Goal: Task Accomplishment & Management: Use online tool/utility

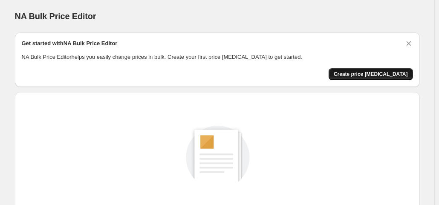
click at [363, 73] on span "Create price change job" at bounding box center [371, 74] width 74 height 7
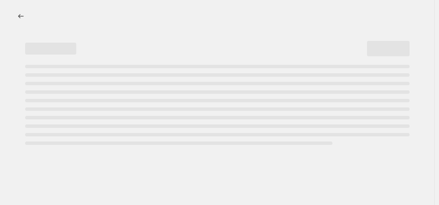
select select "percentage"
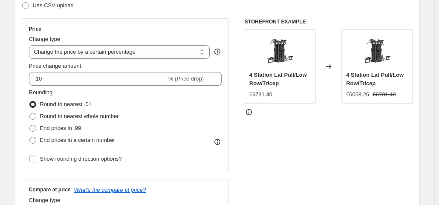
scroll to position [123, 0]
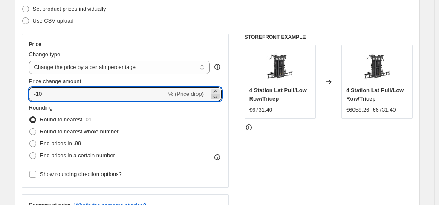
click at [216, 96] on icon at bounding box center [215, 96] width 9 height 9
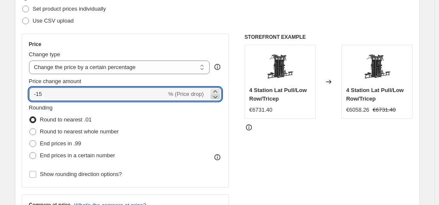
click at [216, 96] on icon at bounding box center [215, 96] width 9 height 9
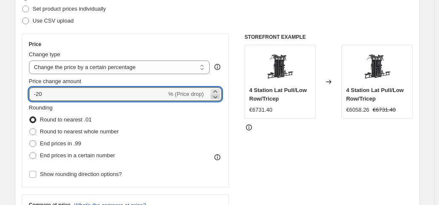
click at [216, 96] on icon at bounding box center [215, 96] width 9 height 9
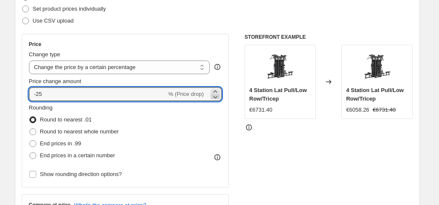
click at [216, 96] on icon at bounding box center [215, 96] width 9 height 9
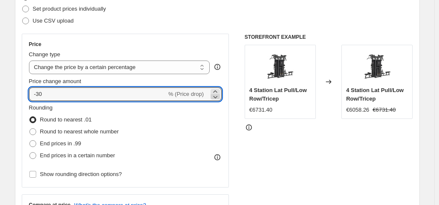
click at [216, 96] on icon at bounding box center [215, 96] width 9 height 9
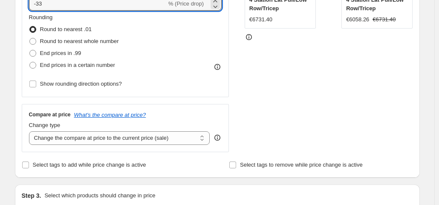
scroll to position [168, 0]
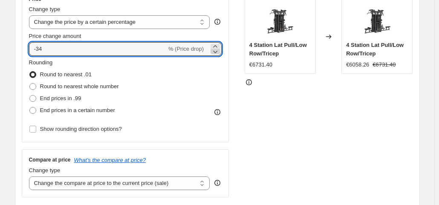
click at [218, 52] on icon at bounding box center [215, 52] width 4 height 3
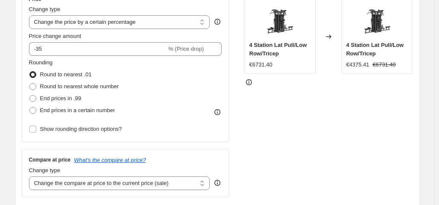
click at [262, 108] on div "STOREFRONT EXAMPLE 4 Station Lat Pull/Low Row/Tricep €6731.40 Changed to 4 Stat…" at bounding box center [329, 92] width 168 height 209
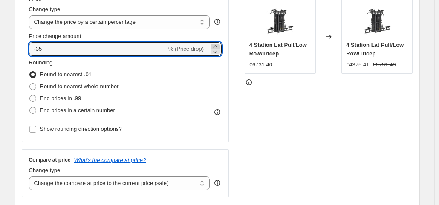
click at [216, 46] on icon at bounding box center [215, 46] width 4 height 2
type input "-33"
click at [268, 114] on div "STOREFRONT EXAMPLE 4 Station Lat Pull/Low Row/Tricep €6731.40 Changed to 4 Stat…" at bounding box center [329, 92] width 168 height 209
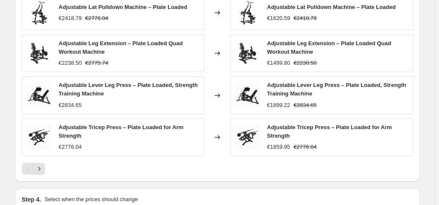
scroll to position [653, 0]
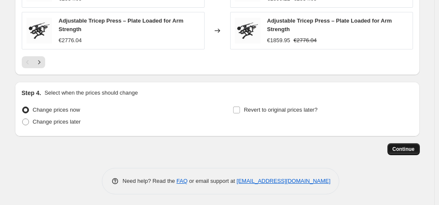
click at [401, 152] on button "Continue" at bounding box center [403, 149] width 32 height 12
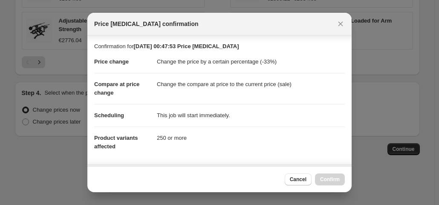
scroll to position [76, 0]
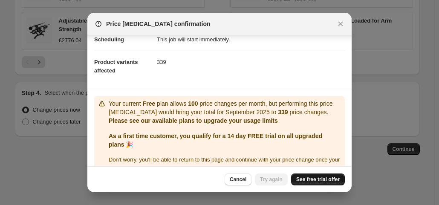
click at [313, 182] on span "See free trial offer" at bounding box center [317, 179] width 43 height 7
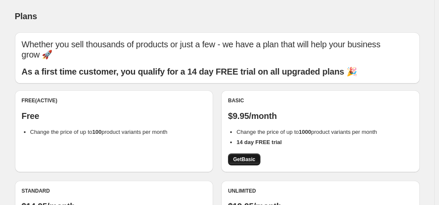
click at [245, 160] on span "Get Basic" at bounding box center [244, 159] width 22 height 7
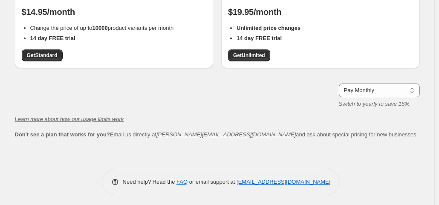
scroll to position [197, 0]
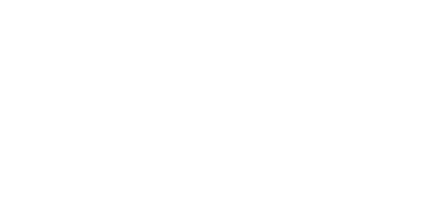
select select "percentage"
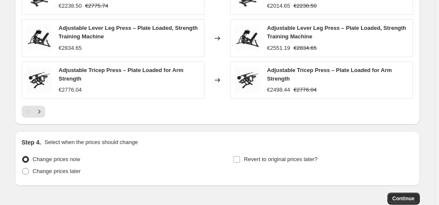
scroll to position [653, 0]
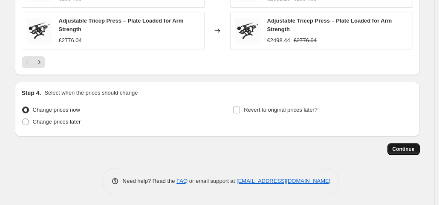
click at [409, 149] on span "Continue" at bounding box center [403, 149] width 22 height 7
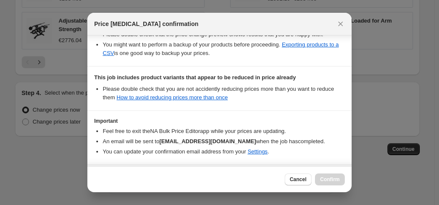
scroll to position [199, 0]
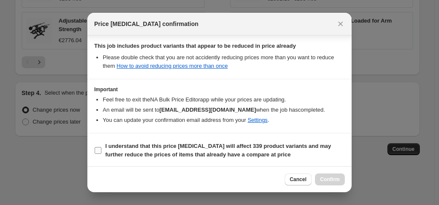
click at [178, 145] on b "I understand that this price [MEDICAL_DATA] will affect 339 product variants an…" at bounding box center [218, 150] width 226 height 15
click at [101, 147] on input "I understand that this price [MEDICAL_DATA] will affect 339 product variants an…" at bounding box center [98, 150] width 7 height 7
checkbox input "true"
click at [326, 179] on span "Confirm" at bounding box center [330, 179] width 20 height 7
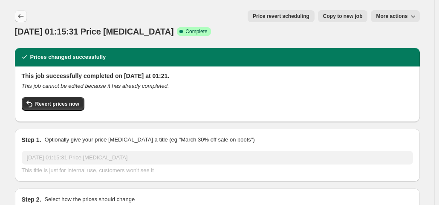
click at [20, 15] on icon "Price change jobs" at bounding box center [21, 16] width 9 height 9
